Goal: Information Seeking & Learning: Learn about a topic

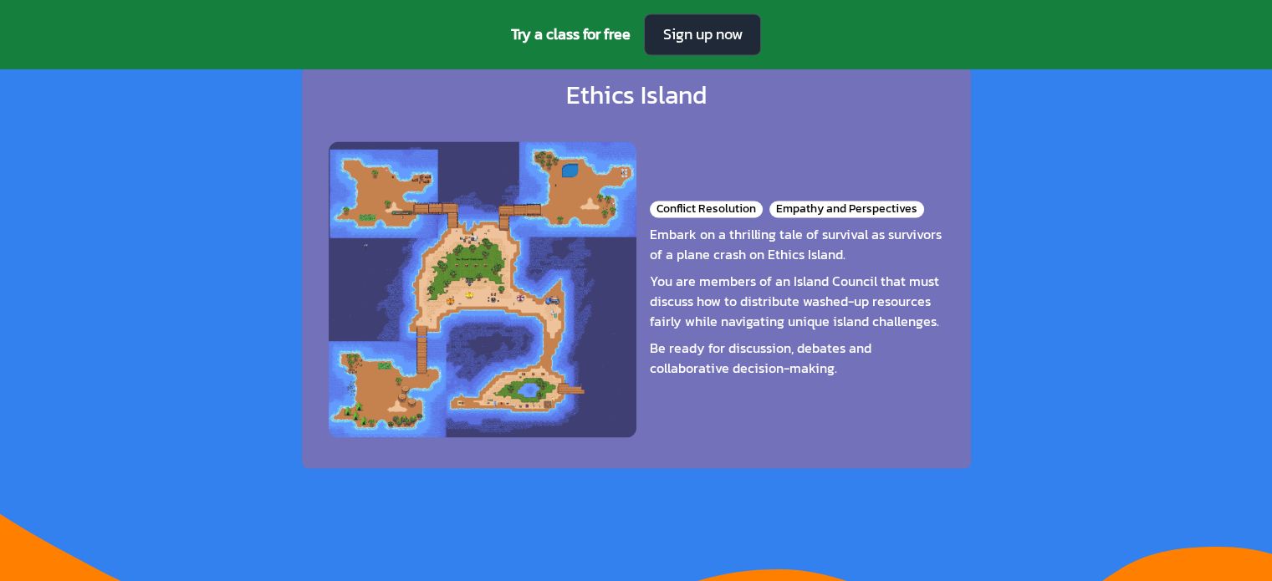
scroll to position [2749, 0]
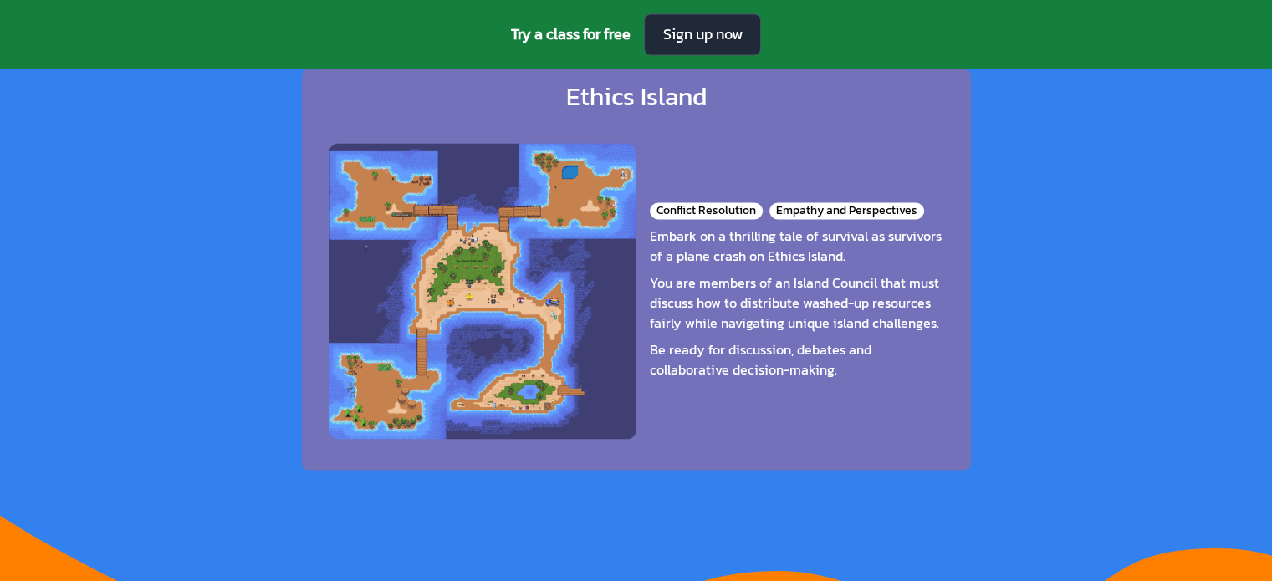
click at [774, 277] on div "You are members of an Island Council that must discuss how to distribute washed…" at bounding box center [797, 303] width 294 height 60
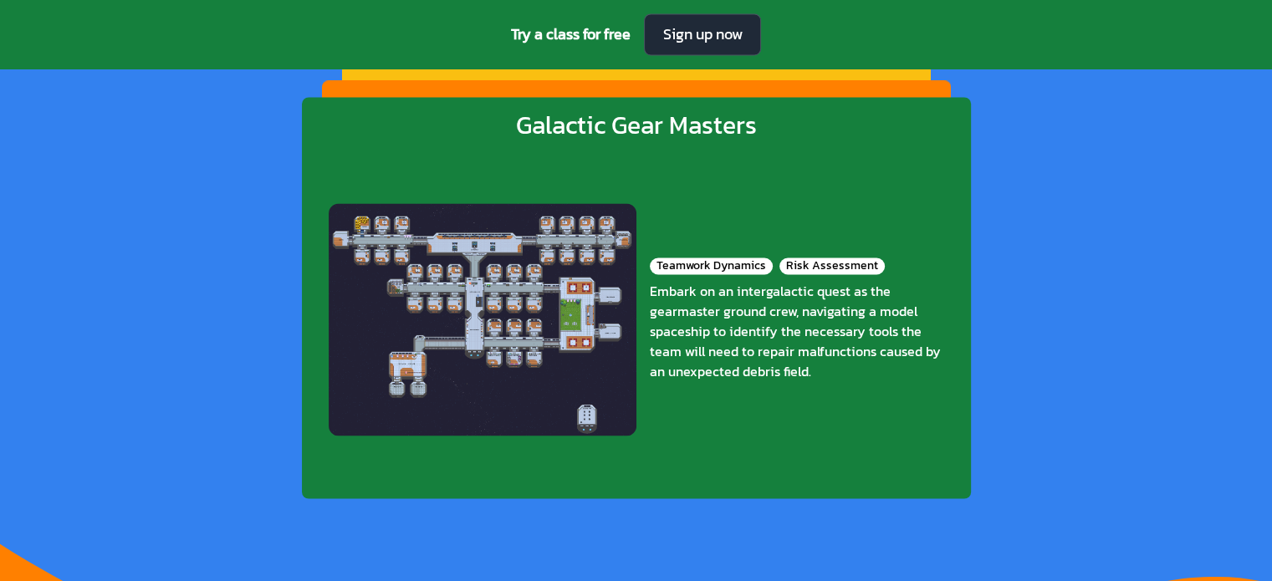
scroll to position [2719, 0]
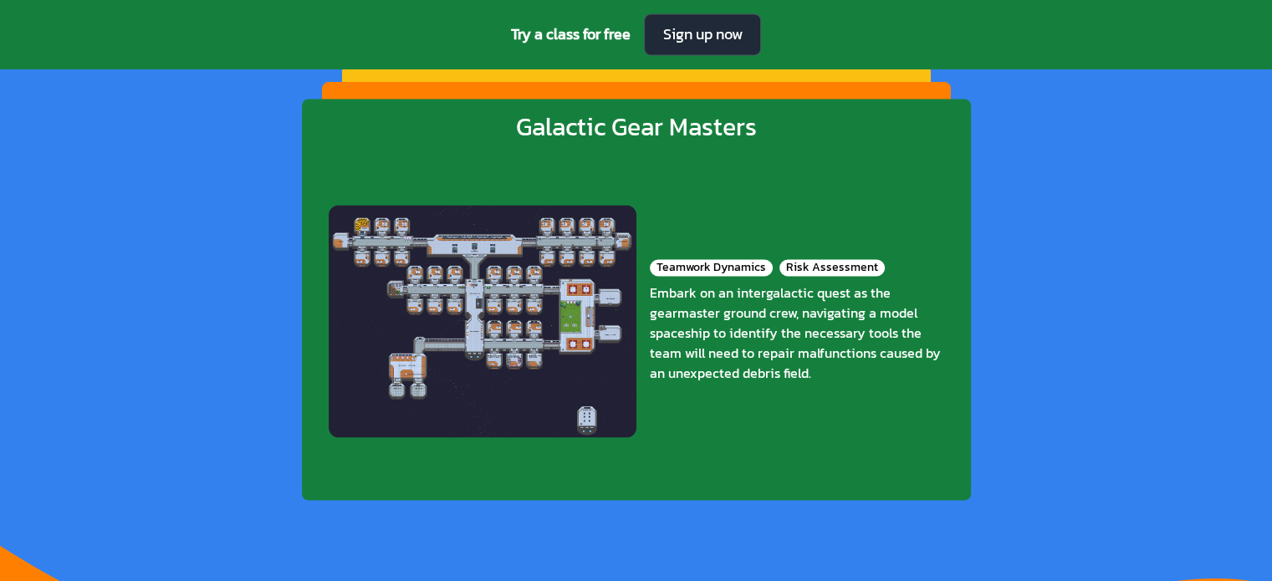
click at [721, 395] on div "Teamwork Dynamics Risk Assessment Embark on an intergalactic quest as the gearm…" at bounding box center [636, 321] width 615 height 331
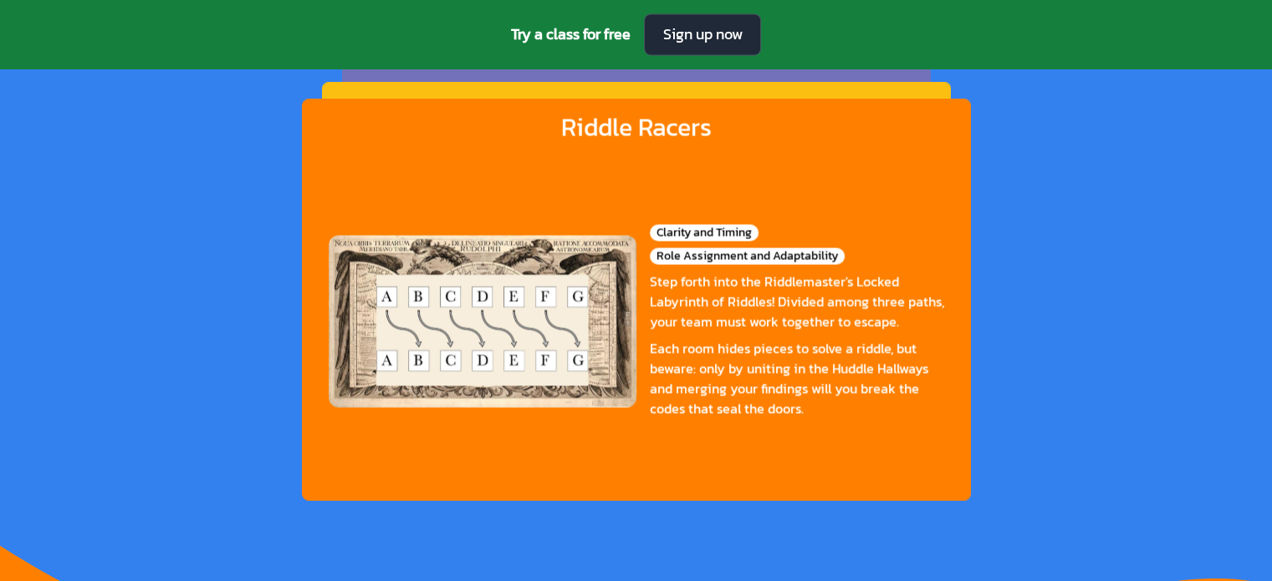
click at [721, 395] on div "Each room hides pieces to solve a riddle, but beware: only by uniting in the Hu…" at bounding box center [797, 378] width 294 height 80
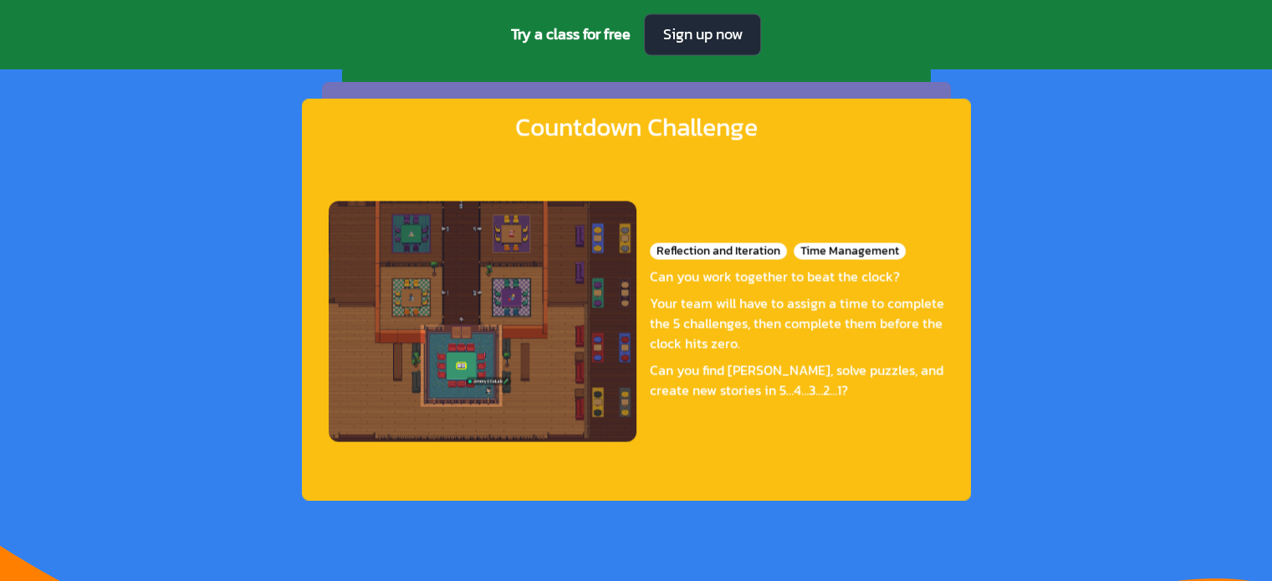
click at [721, 395] on div "Can you find [PERSON_NAME], solve puzzles, and create new stories in 5…4…3…2…1?" at bounding box center [797, 380] width 294 height 40
click at [721, 395] on ul "Countdown Challenge Reflection and Iteration Time Management Can you work toget…" at bounding box center [636, 299] width 669 height 401
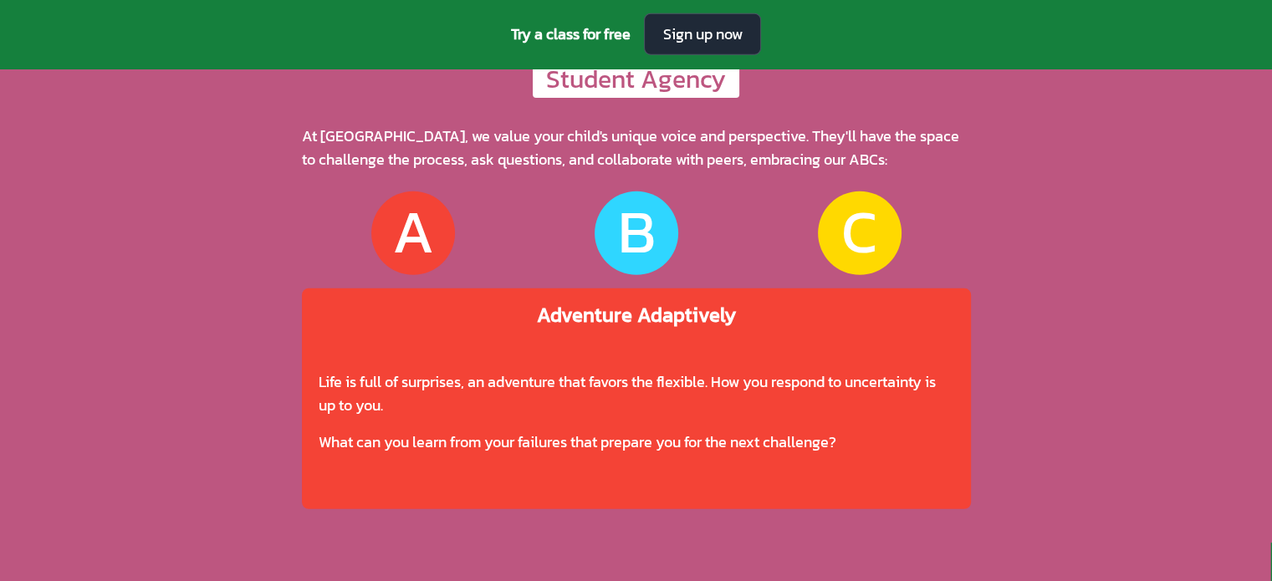
scroll to position [4742, 0]
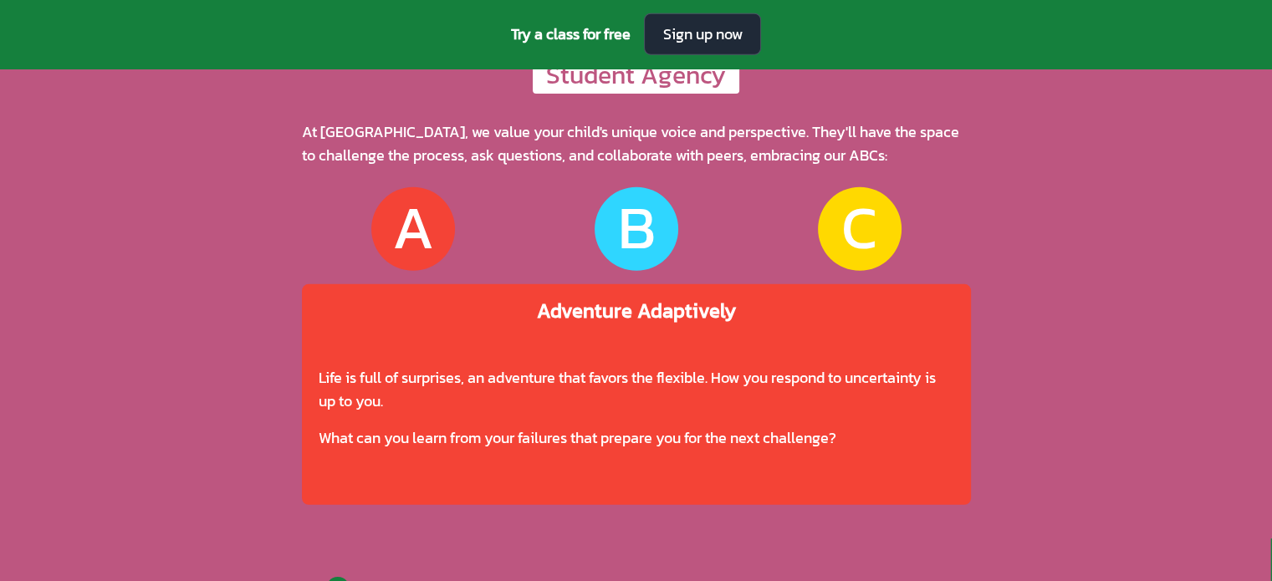
click at [1021, 418] on div "Student Agency At CoLab, we value your child's unique voice and perspective. Th…" at bounding box center [636, 284] width 1272 height 455
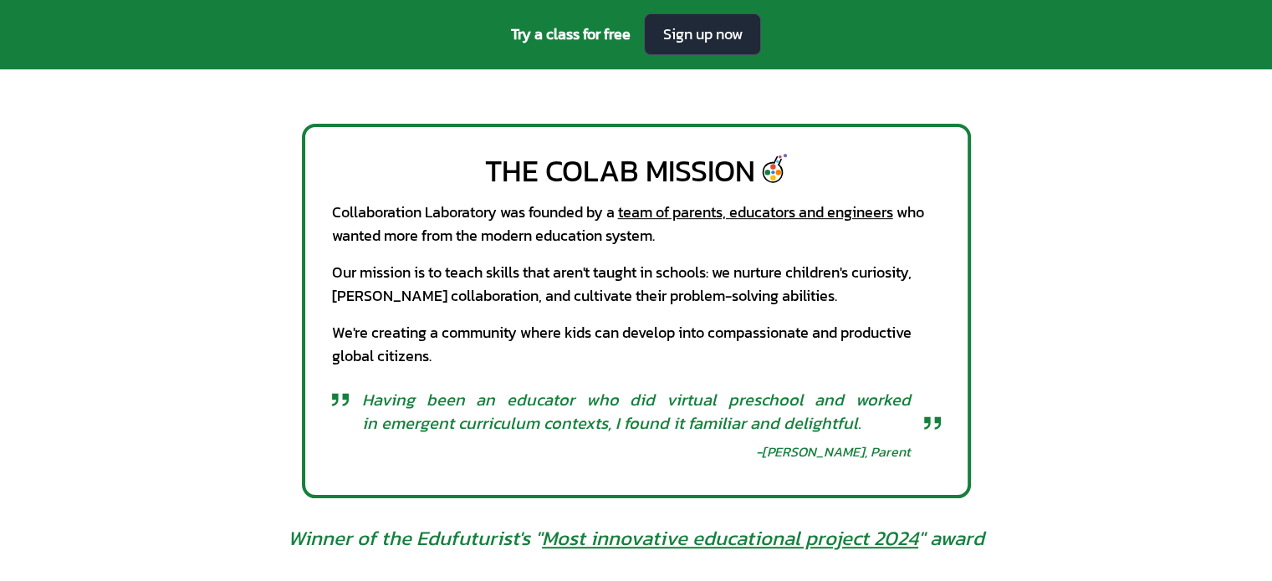
scroll to position [0, 0]
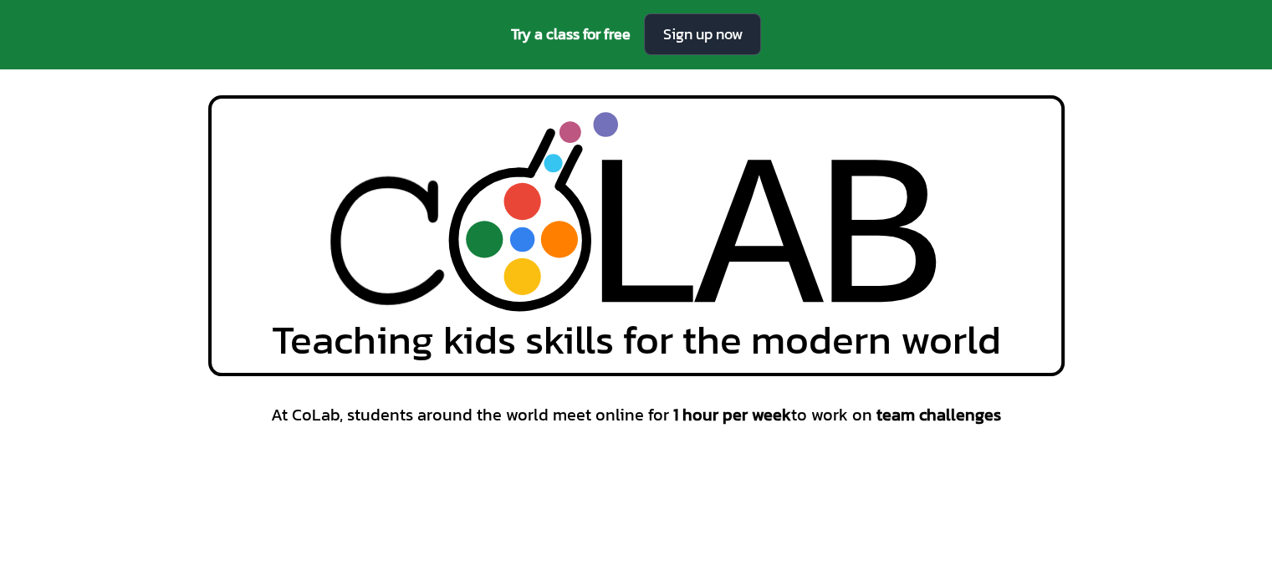
click at [638, 229] on div "L" at bounding box center [642, 244] width 130 height 259
drag, startPoint x: 638, startPoint y: 229, endPoint x: 666, endPoint y: 283, distance: 60.2
click at [666, 283] on div "L" at bounding box center [642, 244] width 130 height 259
drag, startPoint x: 432, startPoint y: 287, endPoint x: 458, endPoint y: 279, distance: 27.0
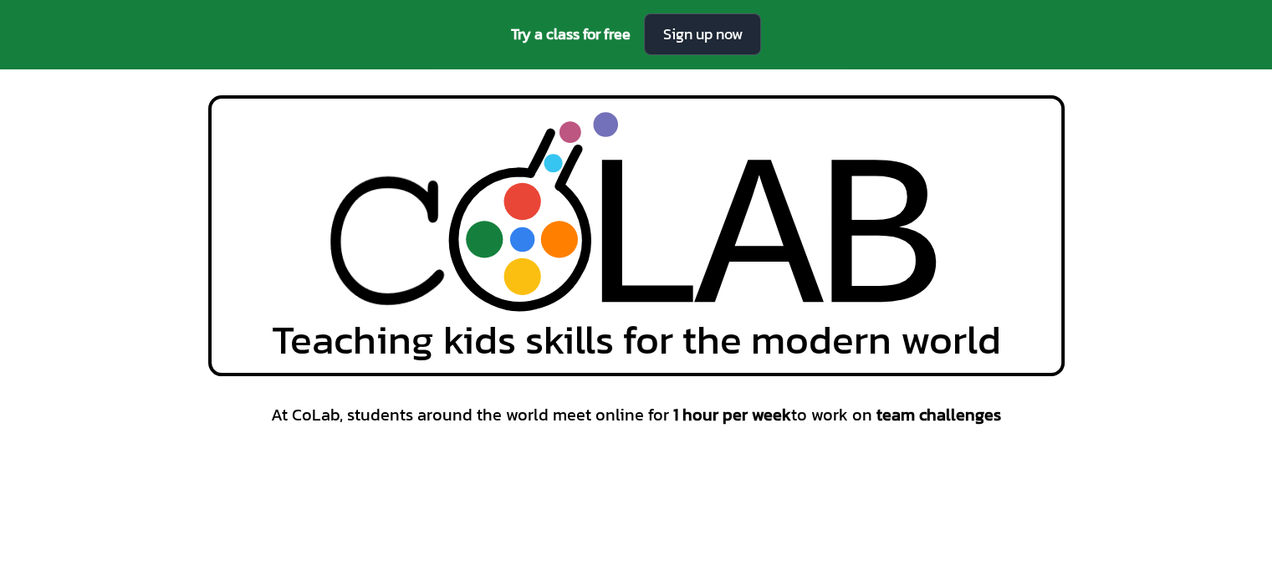
click at [458, 279] on icon "L L A A B B" at bounding box center [636, 212] width 617 height 201
